Goal: Transaction & Acquisition: Purchase product/service

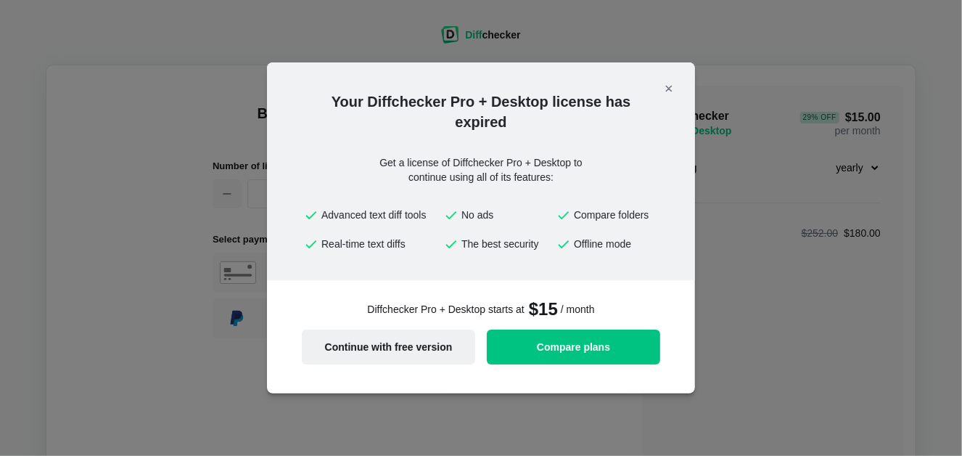
click at [419, 350] on span "Continue with free version" at bounding box center [388, 347] width 156 height 10
